Goal: Information Seeking & Learning: Learn about a topic

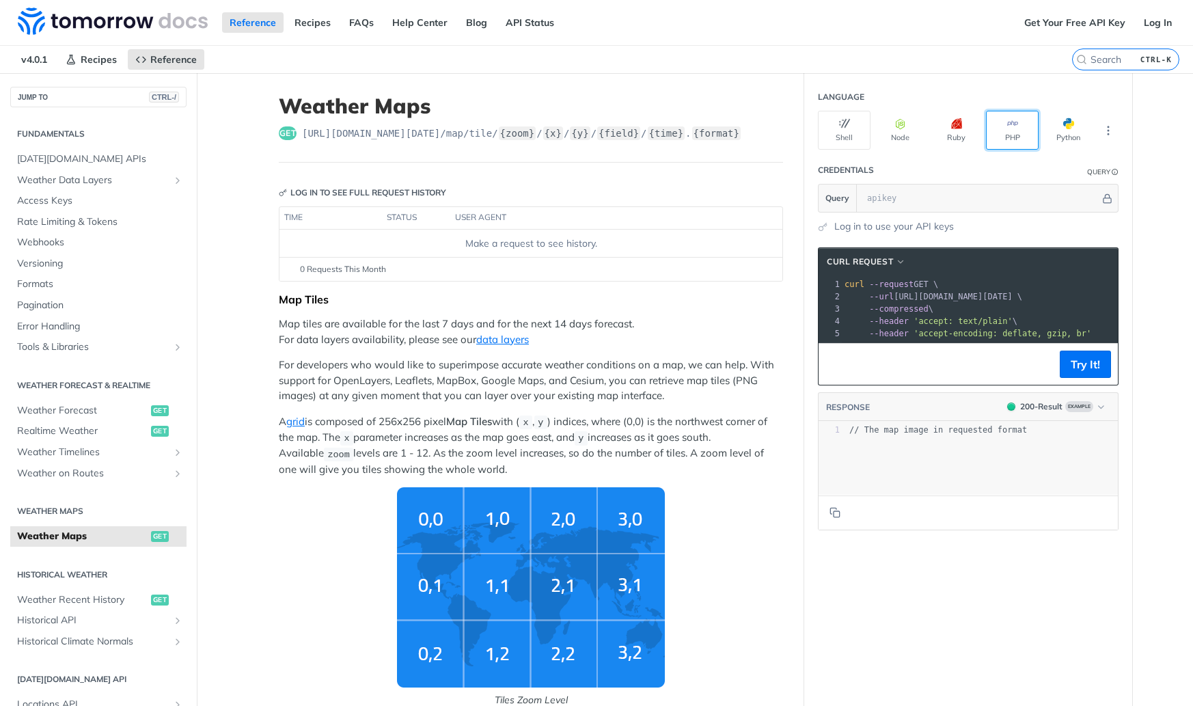
click at [1003, 134] on button "PHP" at bounding box center [1012, 130] width 53 height 39
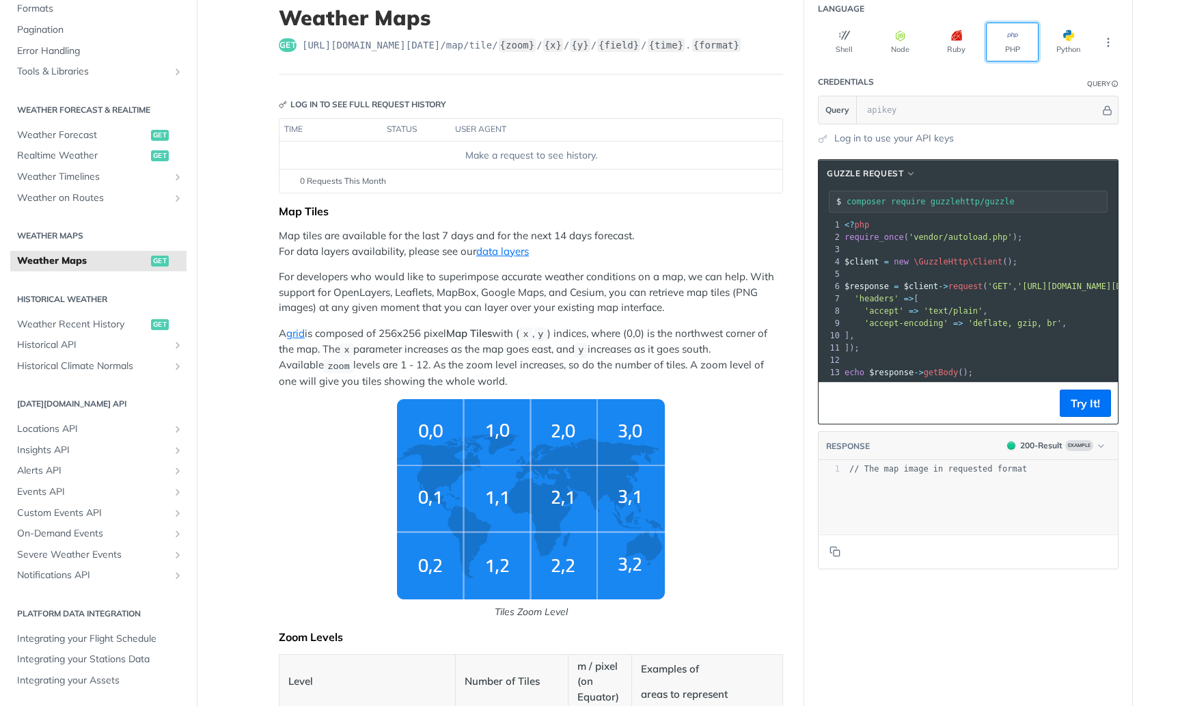
scroll to position [205, 0]
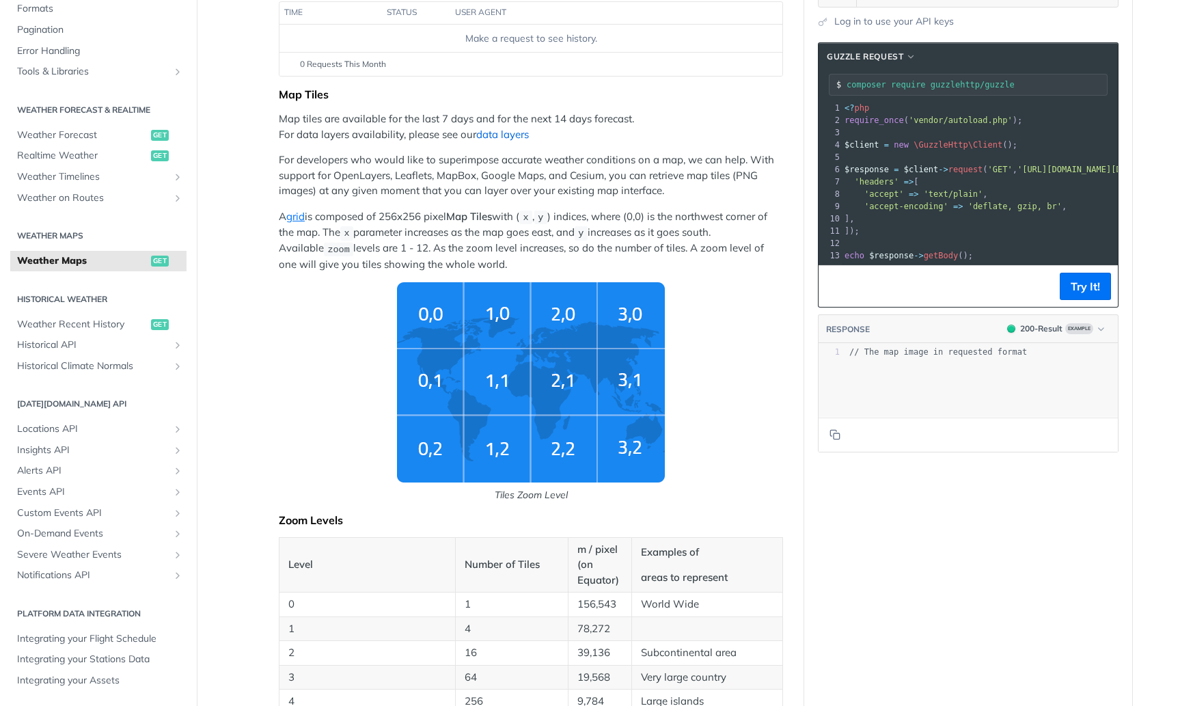
click at [505, 133] on link "data layers" at bounding box center [502, 134] width 53 height 13
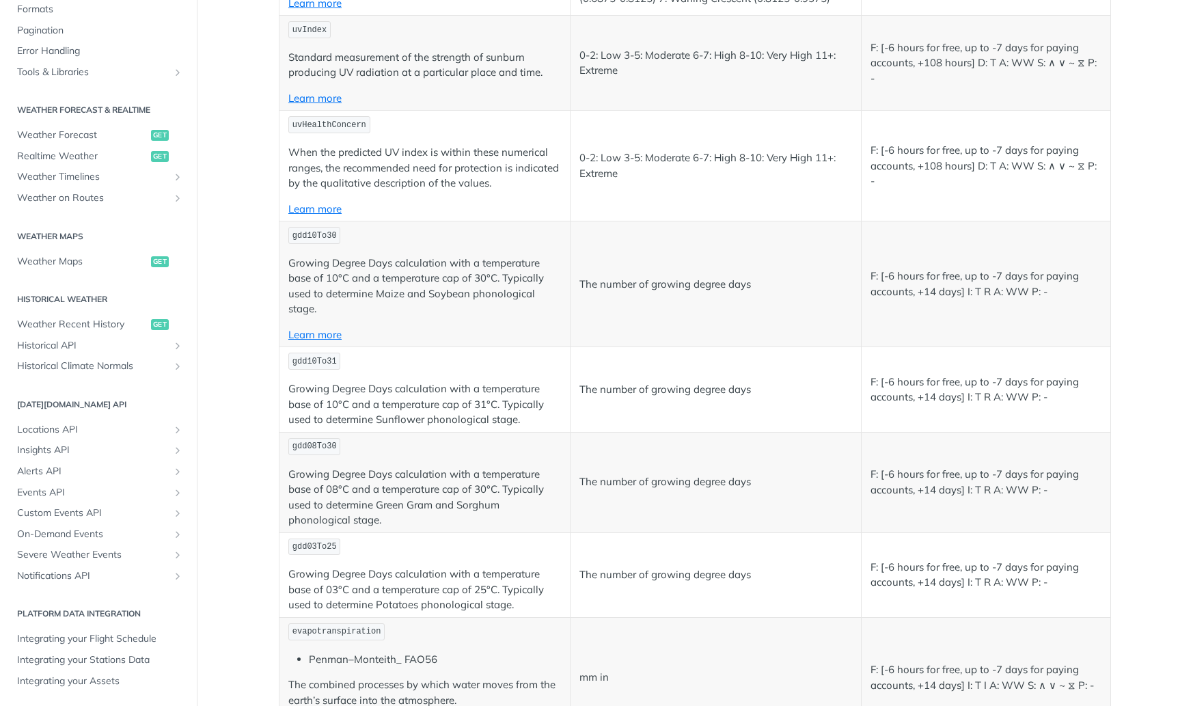
scroll to position [4987, 0]
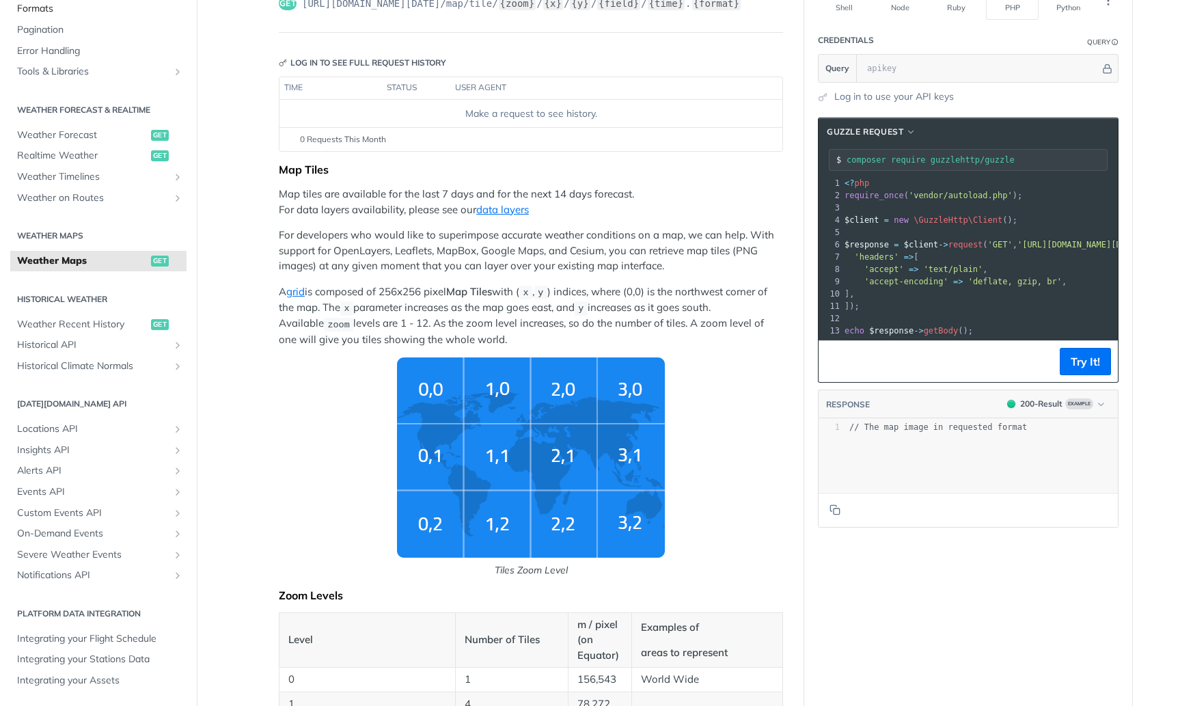
scroll to position [8, 0]
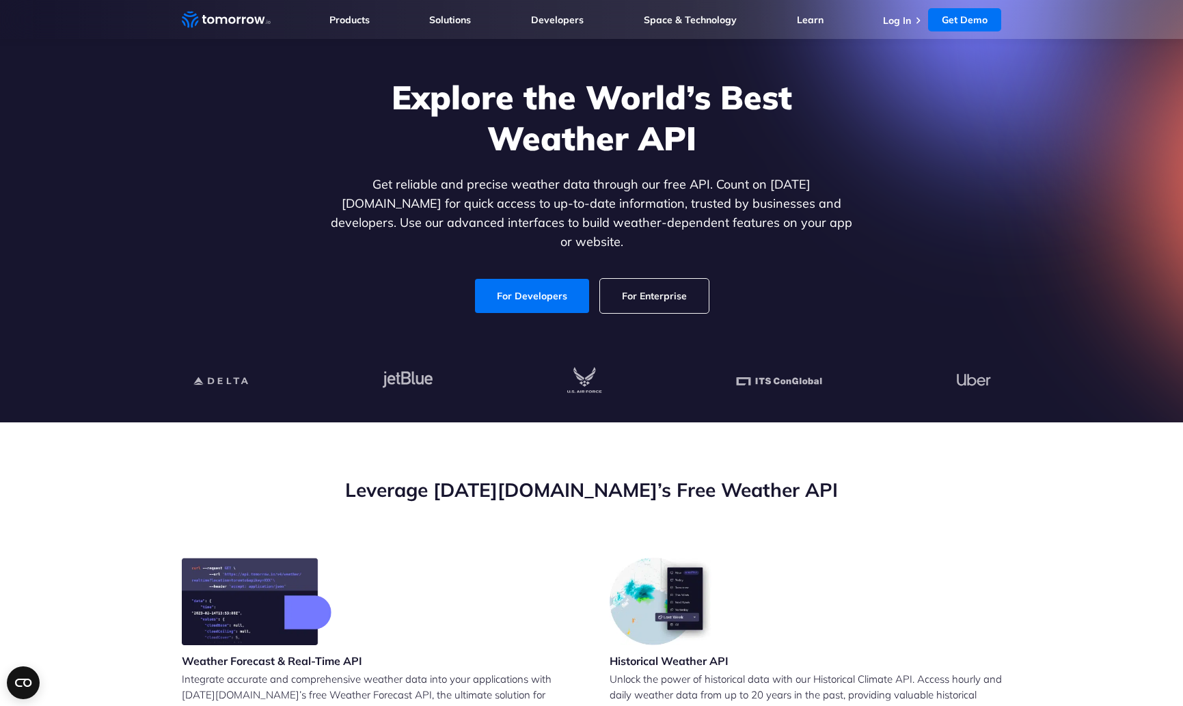
scroll to position [68, 0]
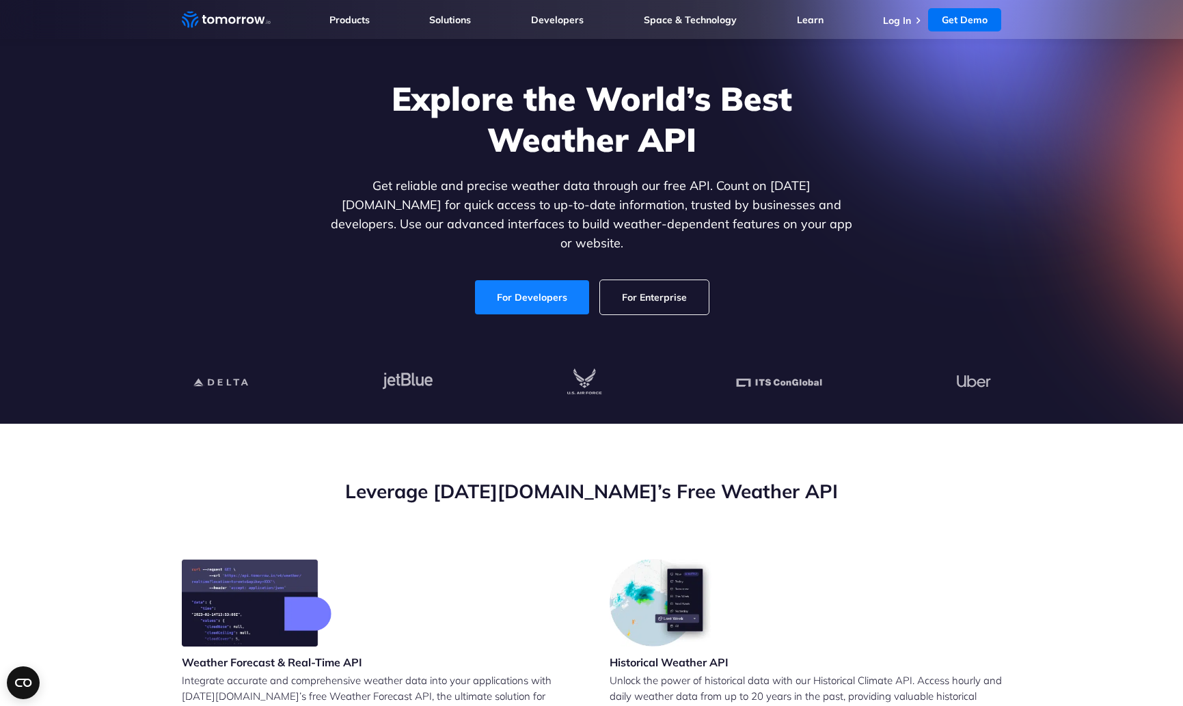
click at [557, 288] on link "For Developers" at bounding box center [532, 297] width 114 height 34
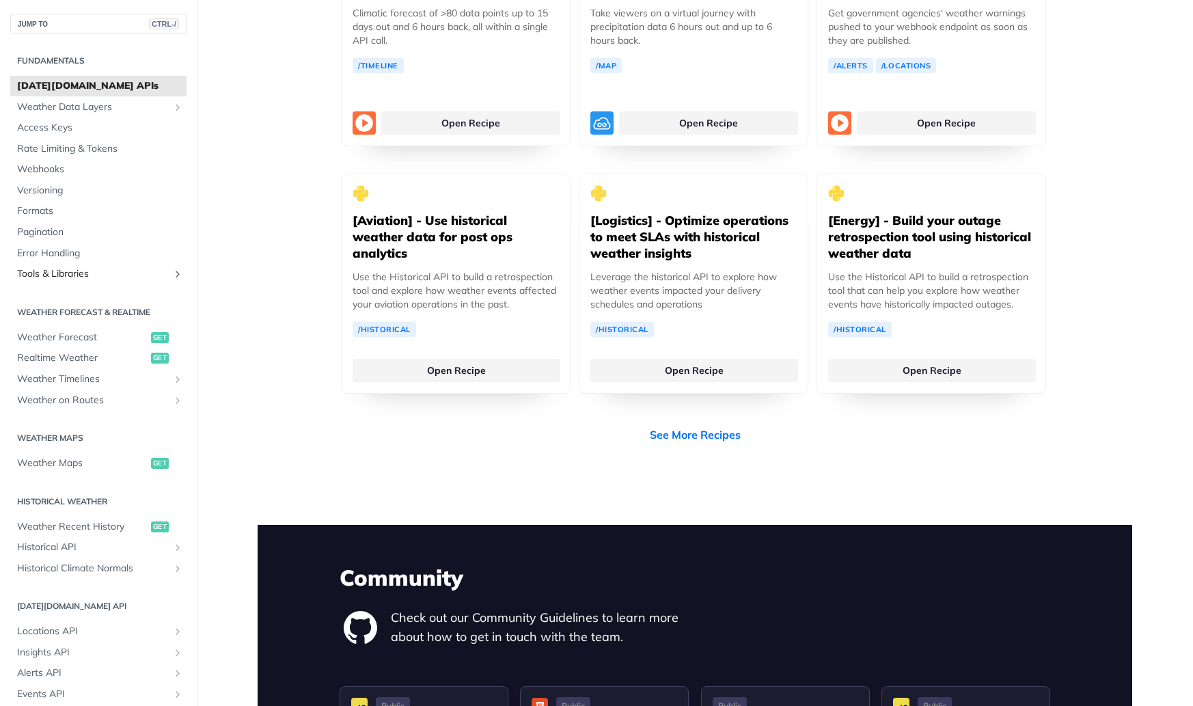
scroll to position [2678, 0]
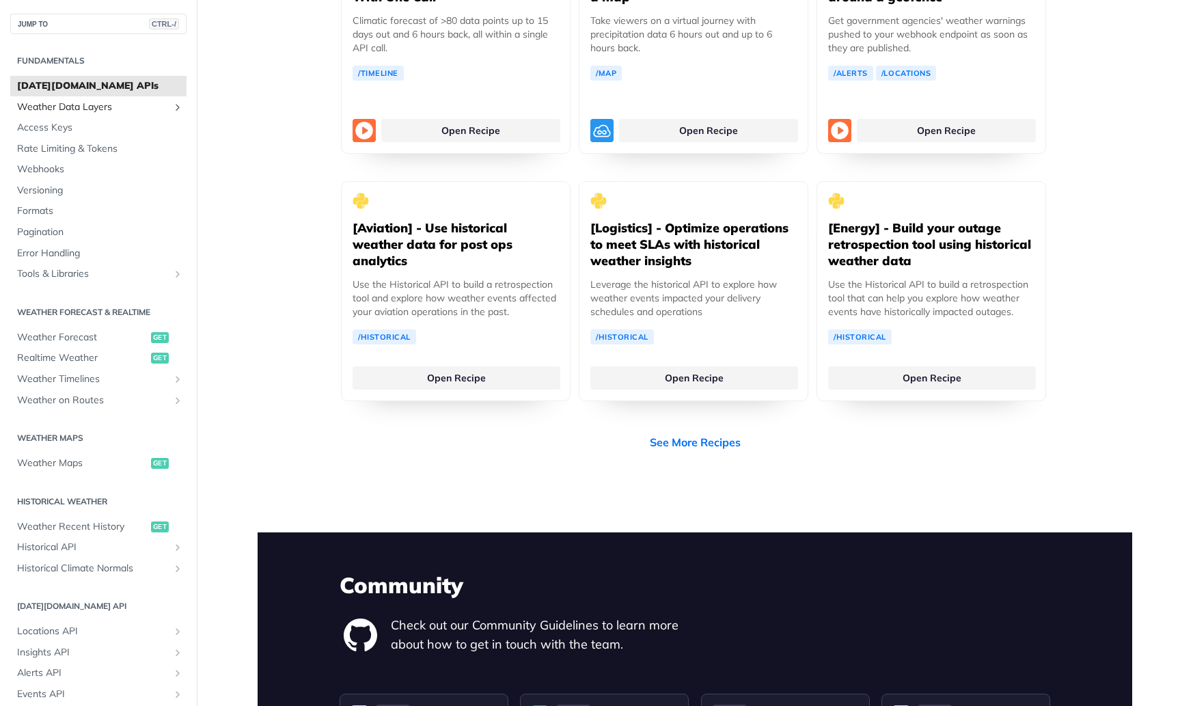
click at [85, 103] on span "Weather Data Layers" at bounding box center [93, 107] width 152 height 14
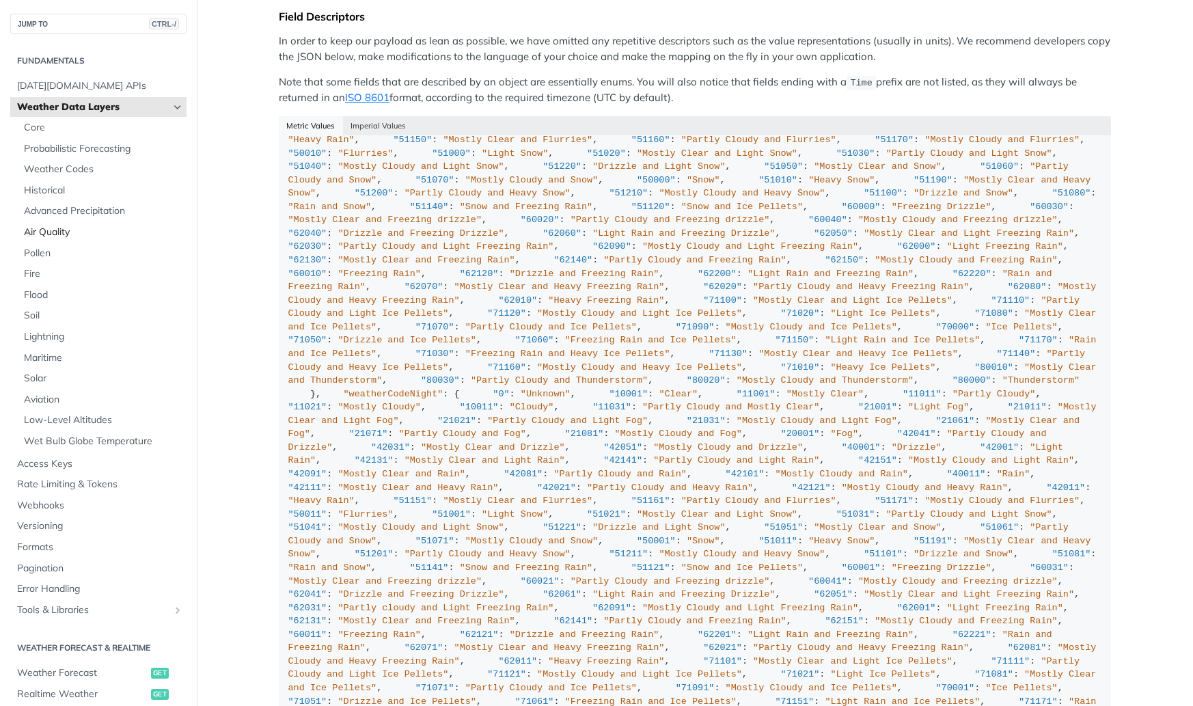
scroll to position [937, 0]
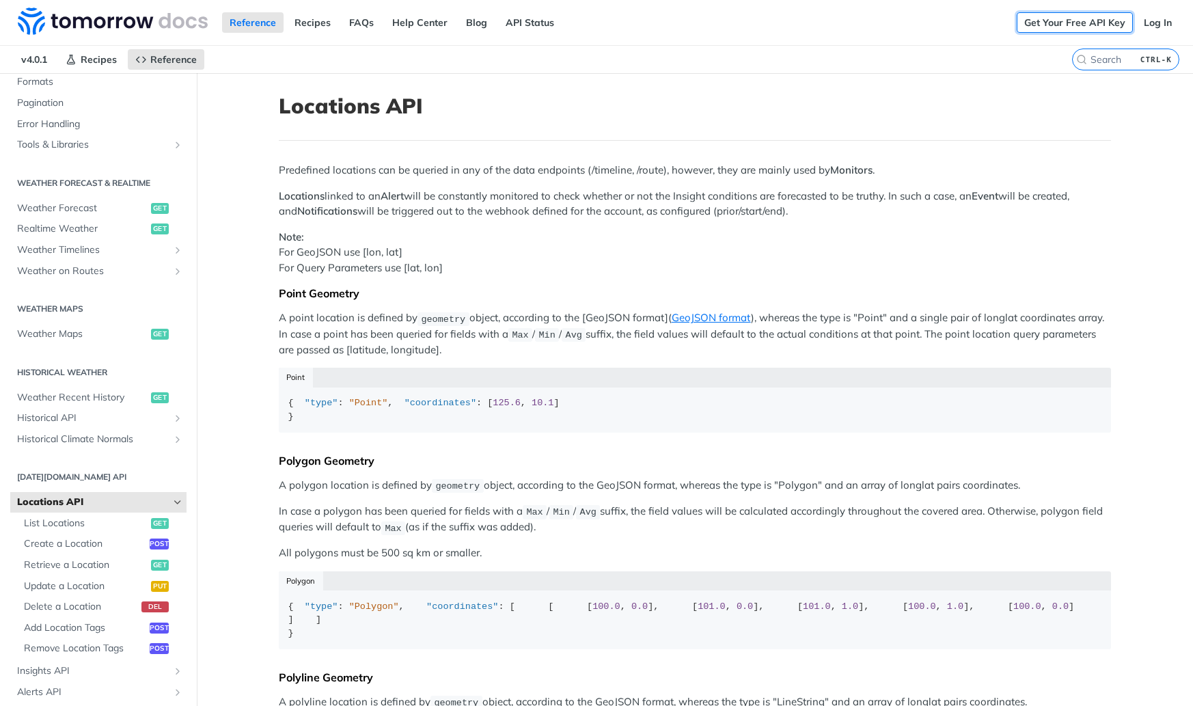
click at [1085, 26] on link "Get Your Free API Key" at bounding box center [1075, 22] width 116 height 20
